Goal: Task Accomplishment & Management: Manage account settings

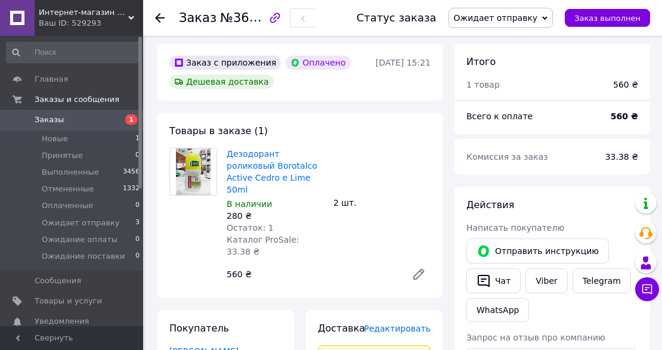
scroll to position [24, 0]
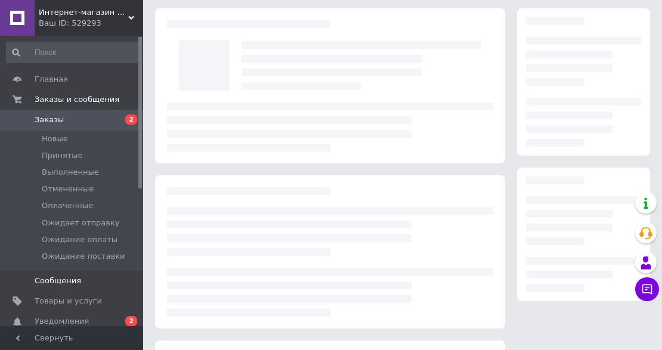
scroll to position [39, 0]
click at [85, 317] on span "Уведомления" at bounding box center [73, 321] width 76 height 11
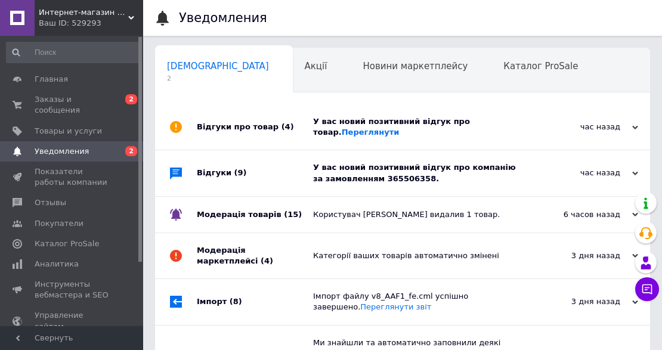
scroll to position [0, 6]
click at [342, 132] on link "Переглянути" at bounding box center [371, 132] width 58 height 9
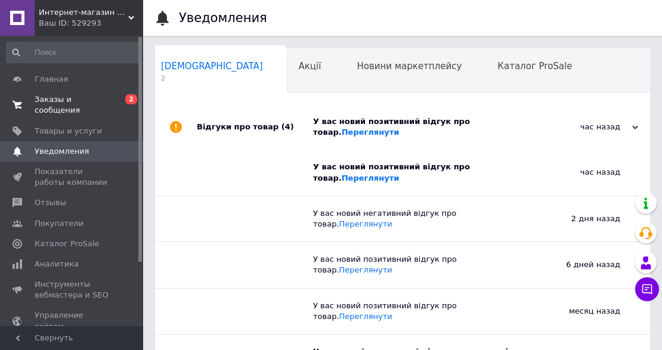
click at [100, 97] on span "Заказы и сообщения" at bounding box center [73, 104] width 76 height 21
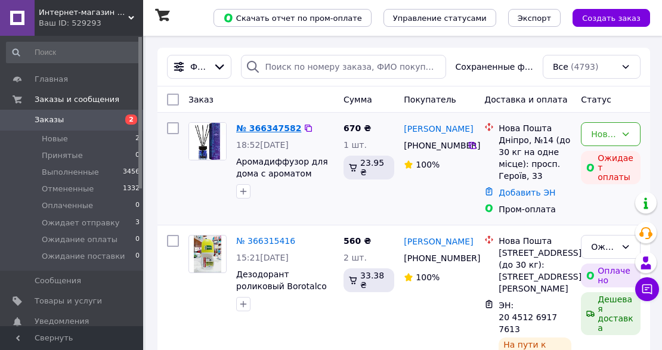
click at [279, 128] on link "№ 366347582" at bounding box center [268, 128] width 65 height 10
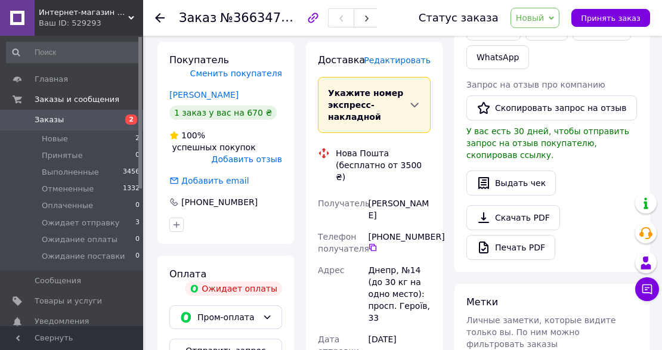
scroll to position [477, 0]
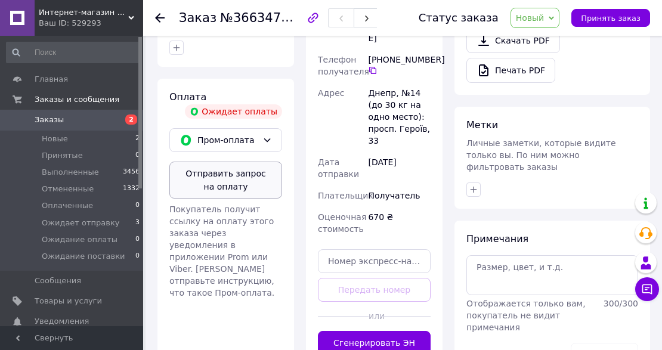
click at [234, 163] on button "Отправить запрос на оплату" at bounding box center [225, 180] width 113 height 37
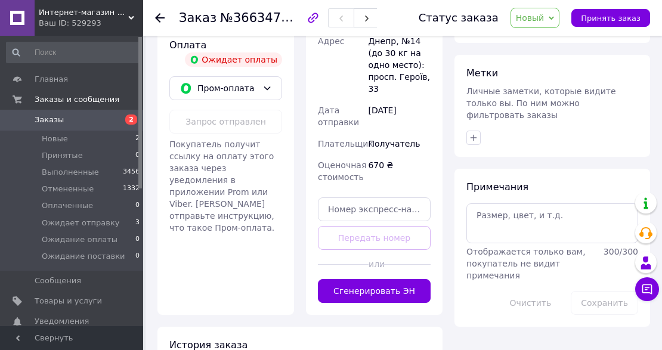
scroll to position [539, 0]
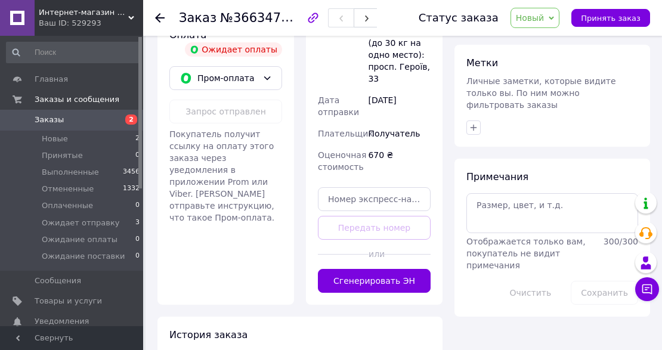
click at [104, 115] on span "Заказы" at bounding box center [73, 120] width 76 height 11
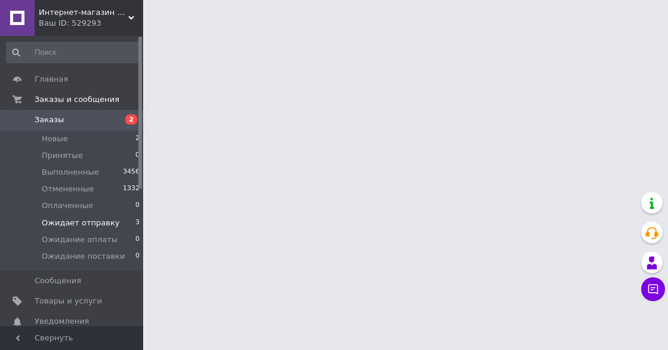
click at [99, 222] on span "Ожидает отправку" at bounding box center [81, 223] width 78 height 11
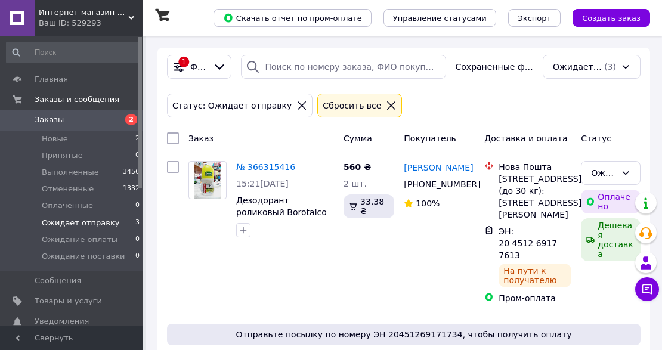
click at [172, 138] on input "checkbox" at bounding box center [173, 138] width 12 height 12
checkbox input "true"
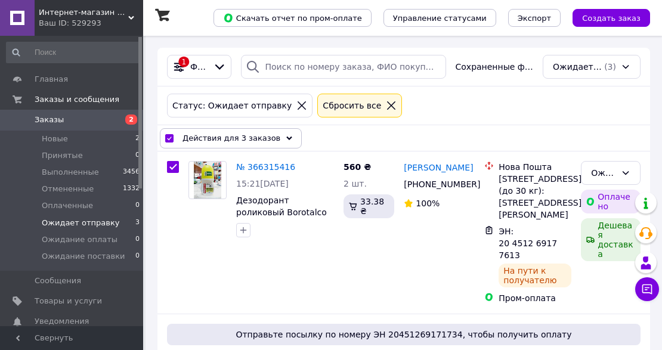
click at [233, 135] on span "Действия для 3 заказов" at bounding box center [232, 138] width 98 height 12
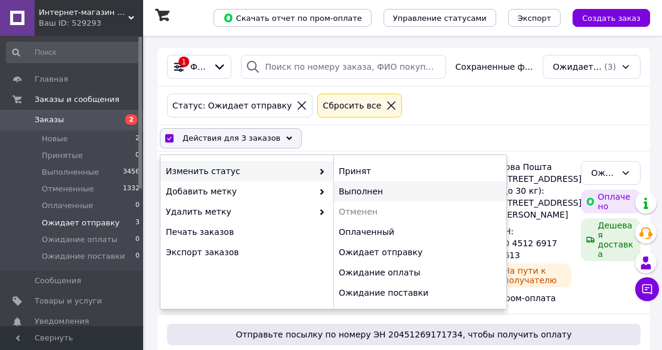
click at [345, 190] on div "Выполнен" at bounding box center [420, 191] width 173 height 20
checkbox input "false"
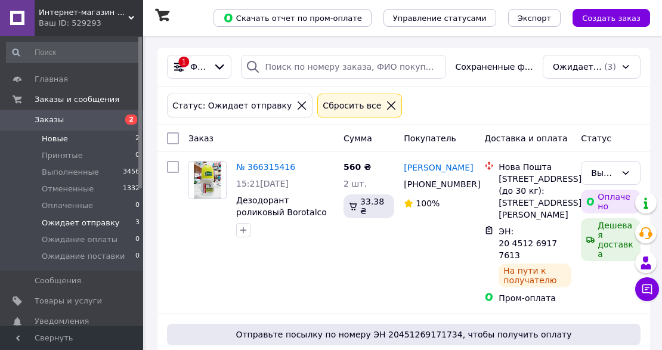
click at [68, 138] on li "Новые 2" at bounding box center [73, 139] width 147 height 17
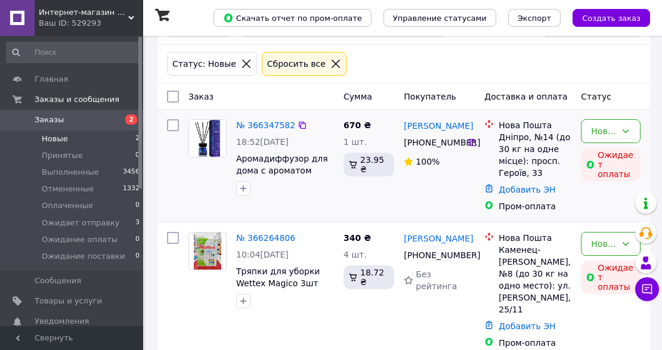
scroll to position [61, 0]
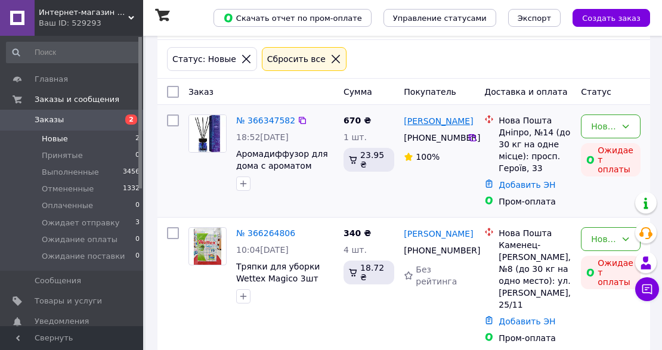
scroll to position [61, 0]
